Goal: Task Accomplishment & Management: Complete application form

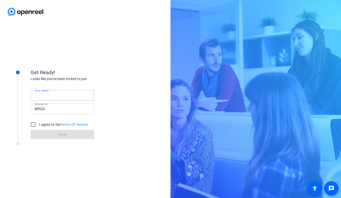
click at [65, 96] on input "Your name" at bounding box center [63, 95] width 56 height 6
type input "[PERSON_NAME]"
click at [34, 123] on input "I agree to the Terms Of Service" at bounding box center [33, 125] width 10 height 10
checkbox input "true"
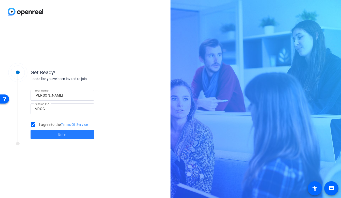
click at [46, 134] on span at bounding box center [63, 135] width 64 height 12
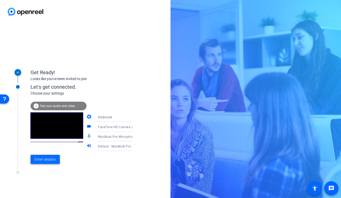
click at [48, 159] on span "Enter session" at bounding box center [45, 159] width 21 height 5
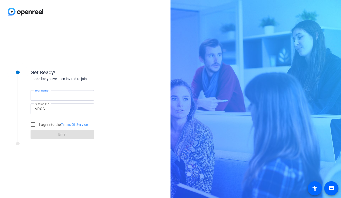
click at [67, 97] on input "Your name" at bounding box center [63, 95] width 56 height 6
type input "[PERSON_NAME]"
